Goal: Transaction & Acquisition: Download file/media

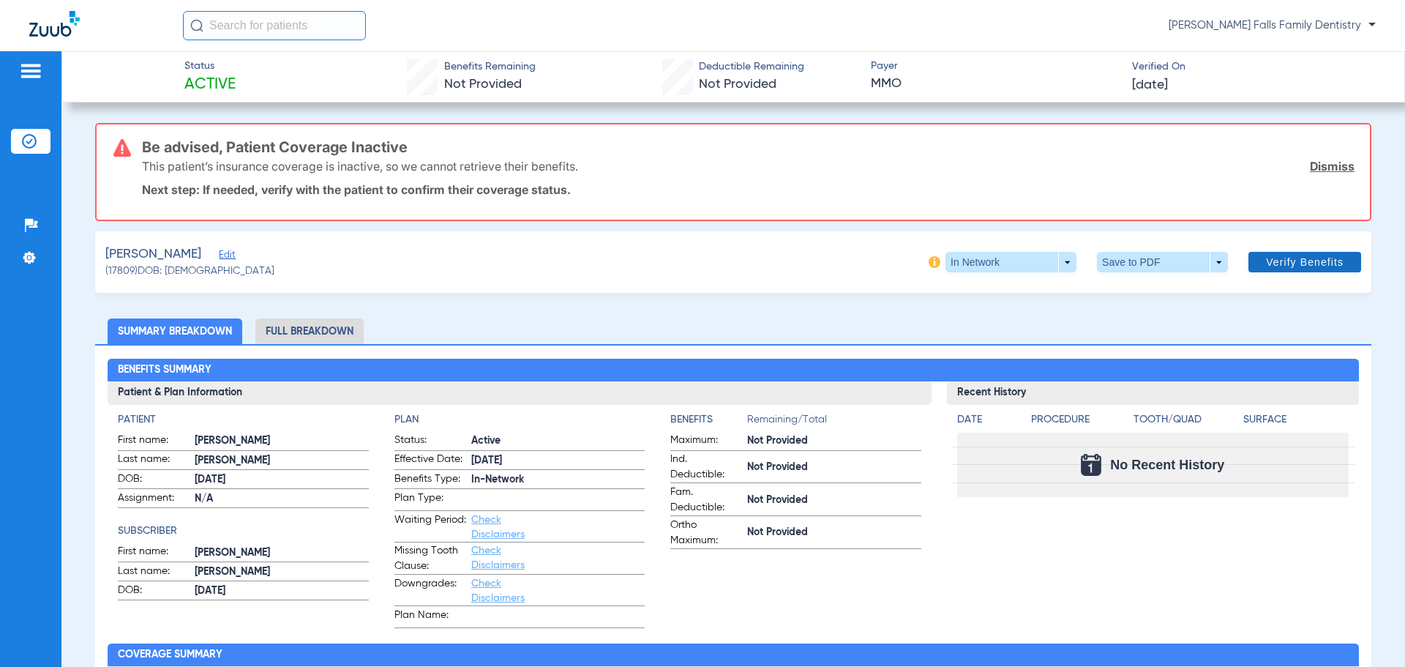
click at [1314, 167] on link "Dismiss" at bounding box center [1332, 166] width 45 height 15
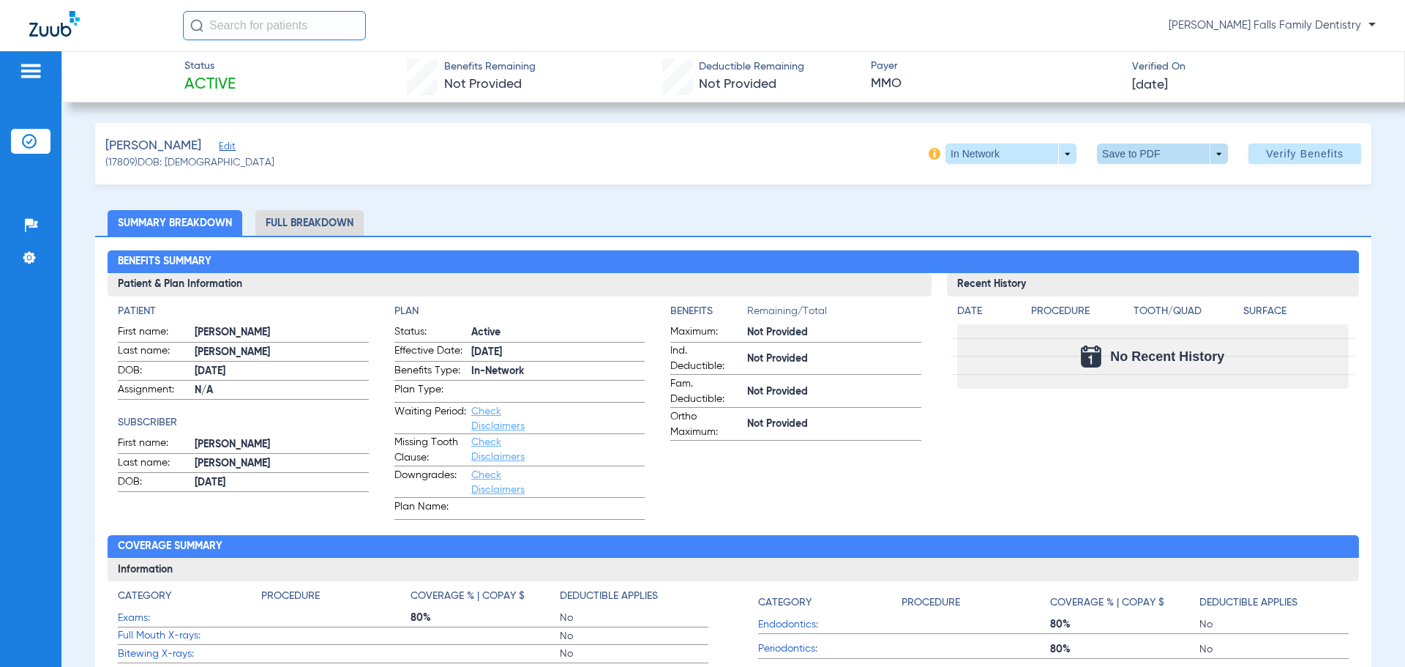
click at [1145, 158] on span at bounding box center [1162, 153] width 35 height 35
click at [1144, 182] on span "Save to PDF" at bounding box center [1157, 183] width 58 height 10
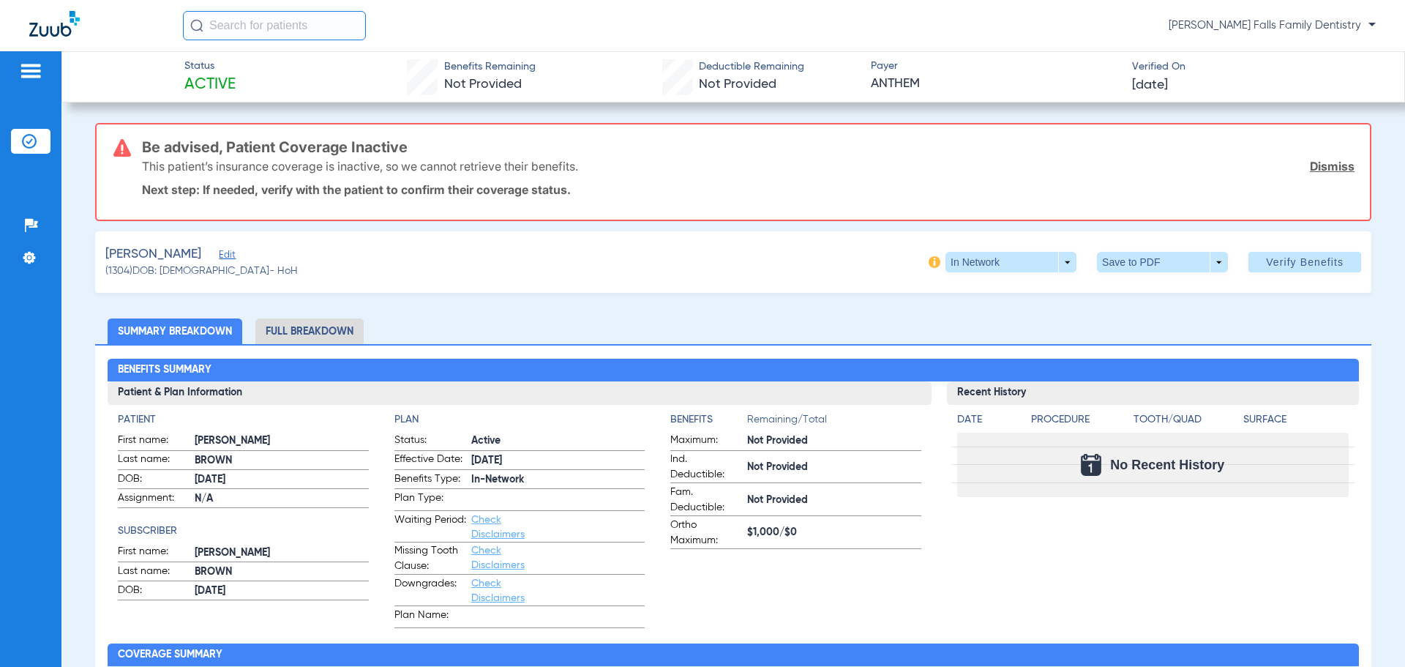
click at [1342, 169] on link "Dismiss" at bounding box center [1332, 166] width 45 height 15
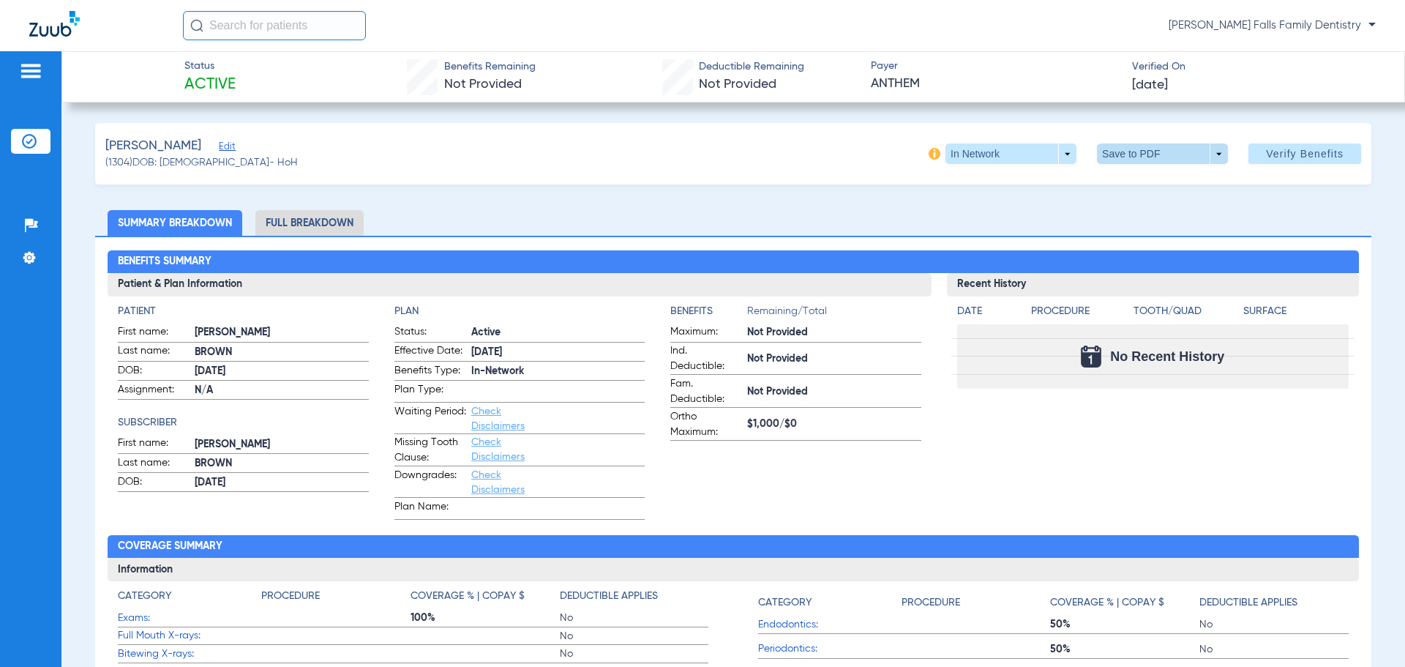
click at [1198, 153] on span at bounding box center [1162, 153] width 131 height 20
click at [1159, 188] on span "Save to PDF" at bounding box center [1157, 183] width 58 height 10
